Goal: Task Accomplishment & Management: Complete application form

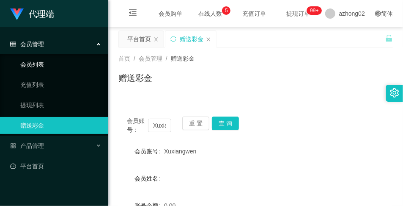
scroll to position [31, 0]
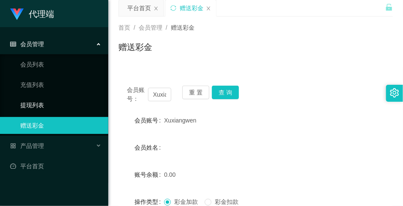
click at [45, 105] on link "提现列表" at bounding box center [60, 105] width 81 height 17
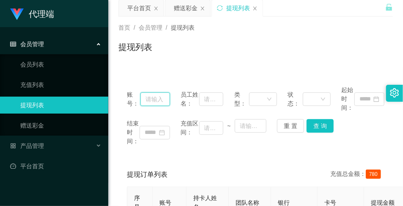
click at [154, 98] on input "text" at bounding box center [156, 99] width 30 height 14
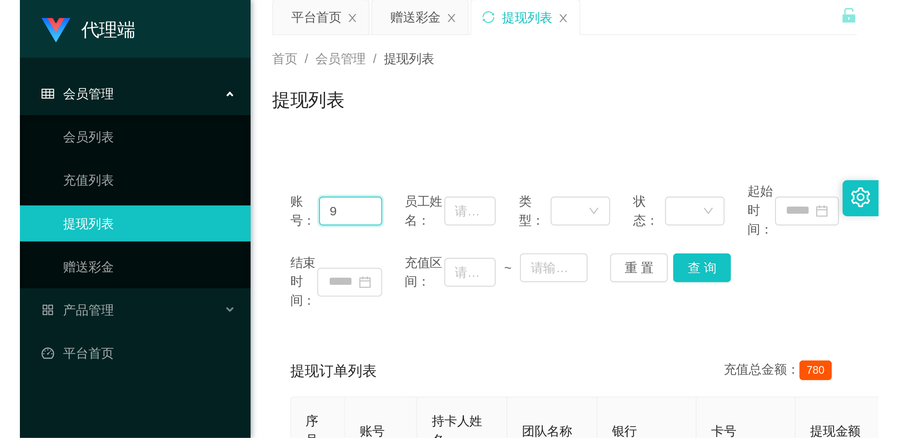
scroll to position [31, 0]
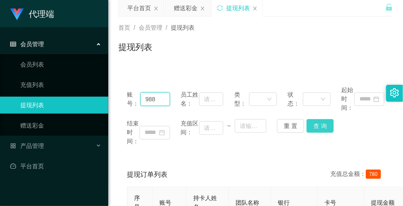
type input "988"
click at [331, 121] on button "查 询" at bounding box center [320, 126] width 27 height 14
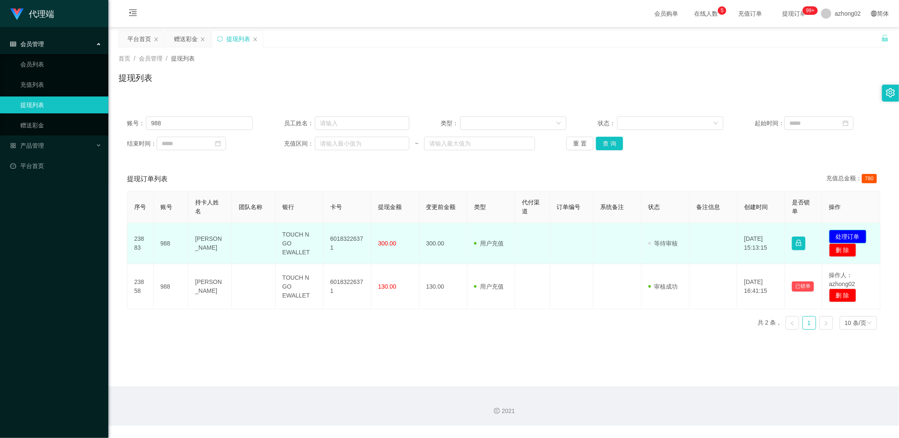
click at [403, 205] on button "处理订单" at bounding box center [847, 237] width 37 height 14
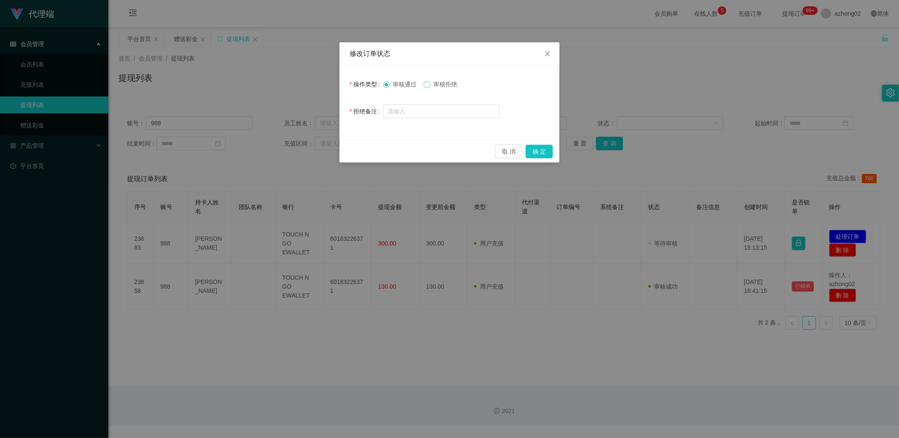
click at [403, 85] on span at bounding box center [427, 84] width 7 height 7
click at [403, 151] on button "确 定" at bounding box center [539, 152] width 27 height 14
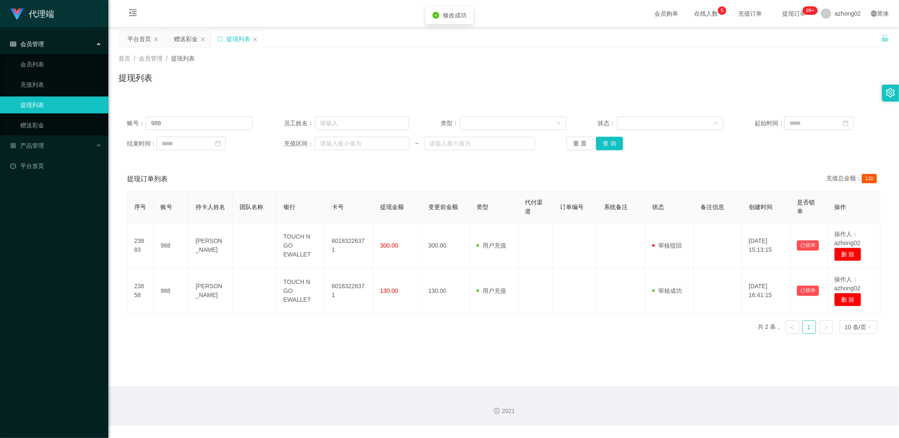
click at [403, 78] on div "提现列表" at bounding box center [504, 81] width 770 height 19
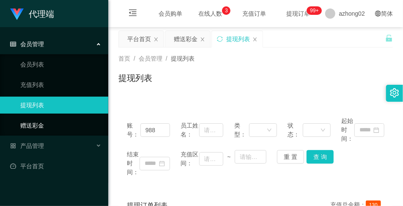
click at [52, 124] on link "赠送彩金" at bounding box center [60, 125] width 81 height 17
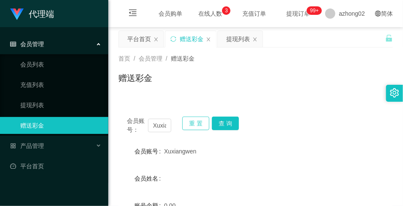
drag, startPoint x: 202, startPoint y: 126, endPoint x: 188, endPoint y: 129, distance: 14.8
click at [202, 126] on button "重 置" at bounding box center [195, 123] width 27 height 14
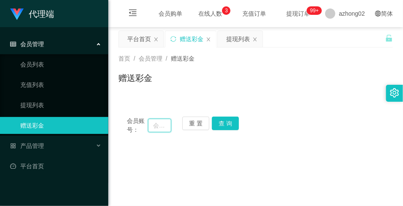
click at [160, 124] on input "text" at bounding box center [159, 126] width 23 height 14
paste input "Dotdot30"
type input "Dotdot30"
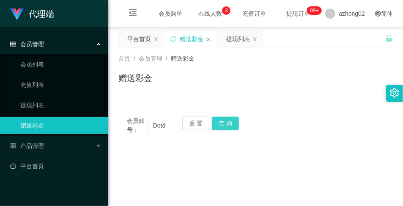
click at [224, 121] on button "查 询" at bounding box center [225, 123] width 27 height 14
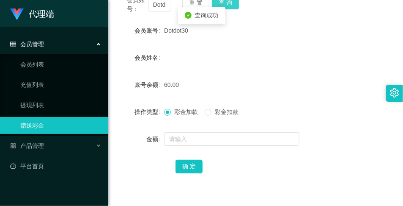
scroll to position [124, 0]
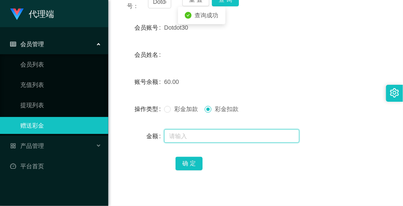
click at [208, 134] on input "text" at bounding box center [231, 136] width 135 height 14
type input "60"
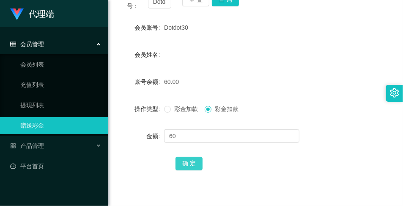
click at [190, 160] on button "确 定" at bounding box center [189, 164] width 27 height 14
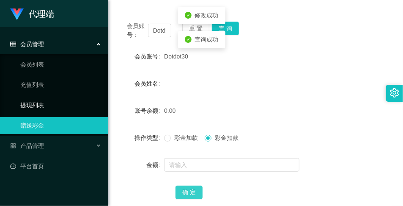
scroll to position [93, 0]
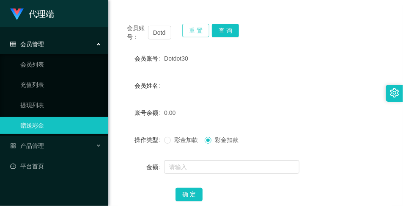
click at [188, 32] on button "重 置" at bounding box center [195, 31] width 27 height 14
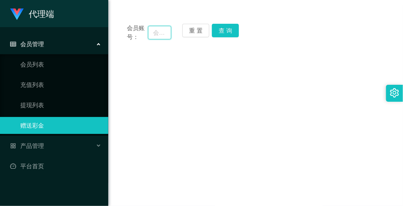
click at [167, 37] on input "text" at bounding box center [159, 33] width 23 height 14
paste input "Xuxiangwen"
type input "Xuxiangwen"
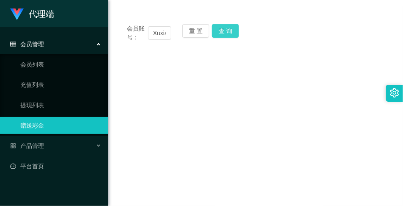
click at [225, 33] on button "查 询" at bounding box center [225, 31] width 27 height 14
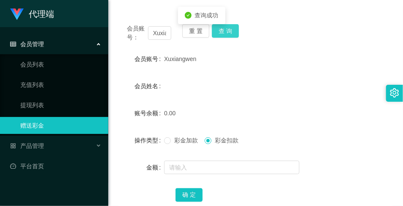
click at [225, 33] on button "查 询" at bounding box center [225, 31] width 27 height 14
click at [225, 33] on body "代理端 会员管理 会员列表 充值列表 提现列表 赠送彩金 产品管理 开奖记录 注单管理 产品列表 即时注单 产品预设置 平台首页 保存配置 重置配置 整体风格…" at bounding box center [201, 103] width 403 height 206
click at [225, 33] on div "查询成功" at bounding box center [201, 39] width 47 height 17
